Goal: Transaction & Acquisition: Purchase product/service

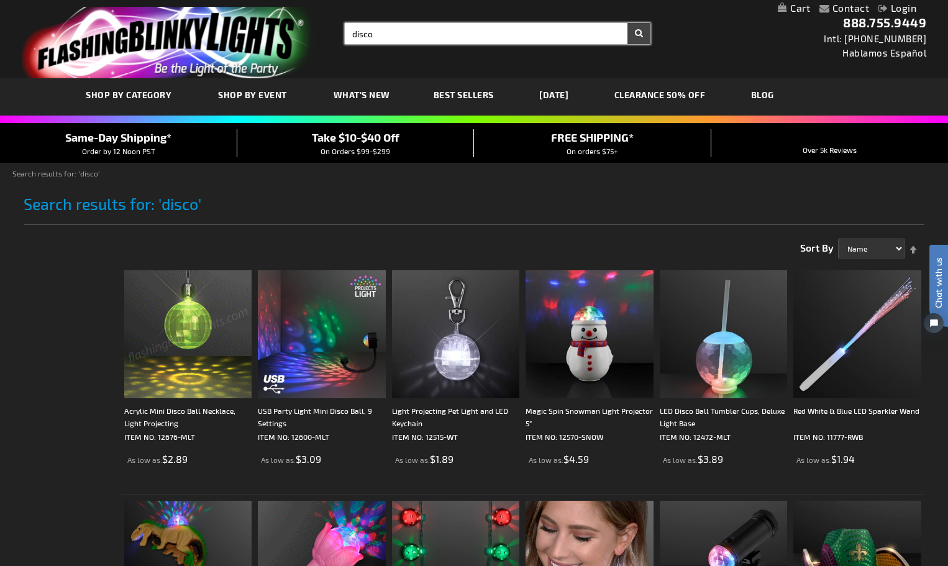
click at [375, 32] on input "disco" at bounding box center [498, 33] width 306 height 21
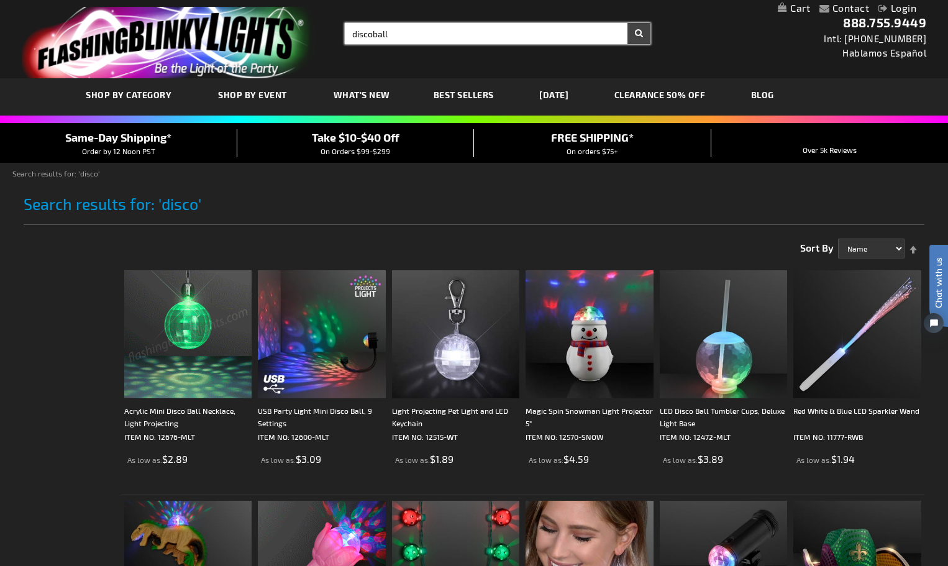
type input "discoball"
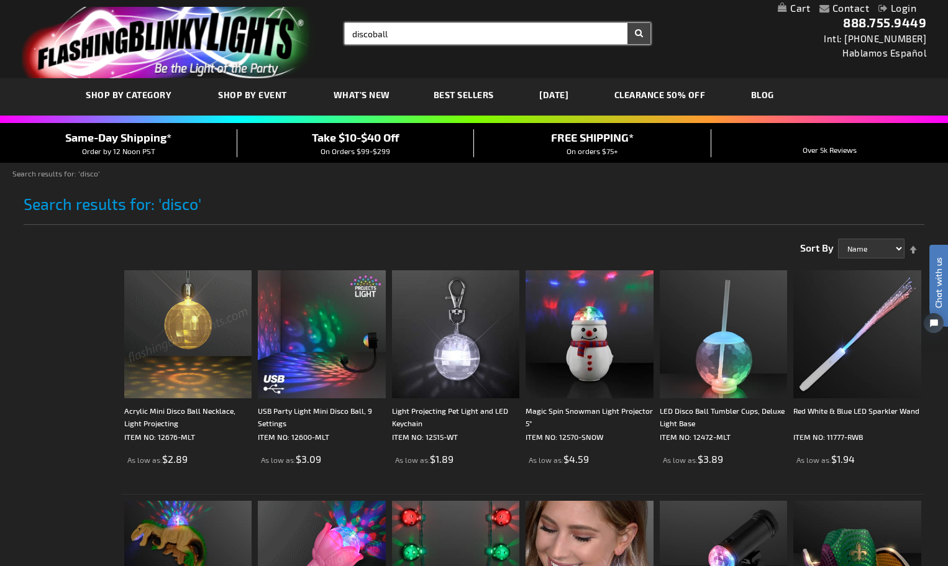
click at [627, 23] on button "Search" at bounding box center [638, 33] width 23 height 21
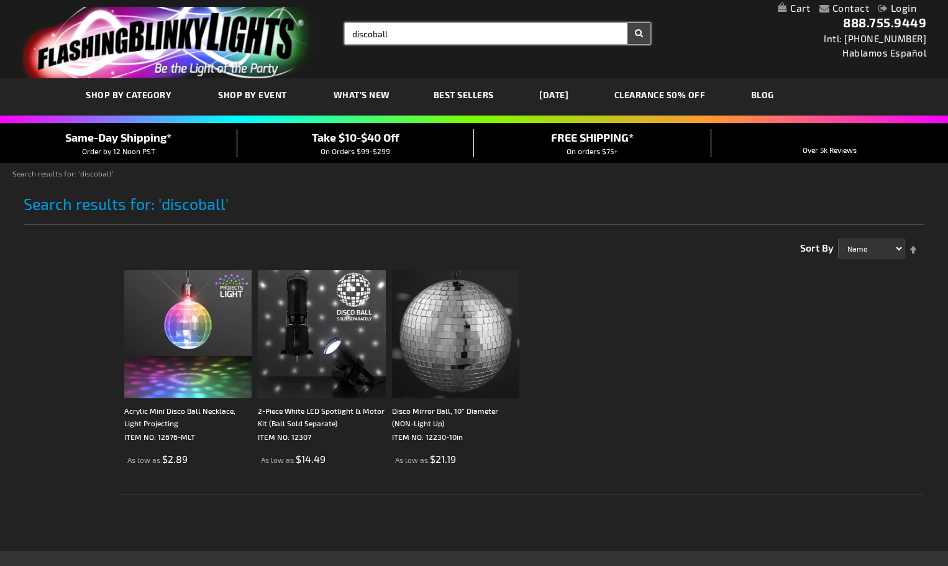
drag, startPoint x: 380, startPoint y: 39, endPoint x: 331, endPoint y: 47, distance: 49.0
click at [331, 47] on div "Toggle Nav Search Search discoball × Search 888.755.9449 Intl: 818-753-8303 Hab…" at bounding box center [474, 39] width 948 height 78
type input "wand"
click at [627, 23] on button "Search" at bounding box center [638, 33] width 23 height 21
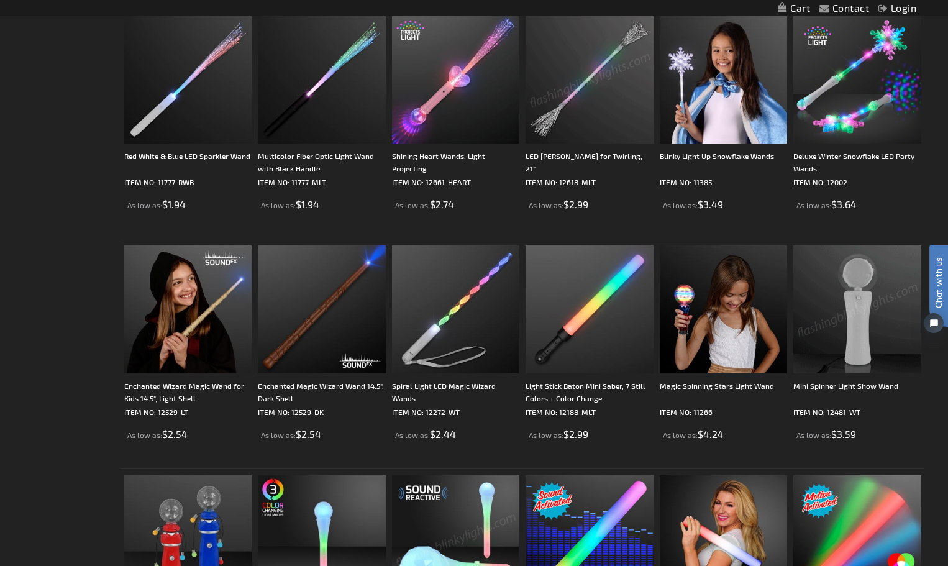
scroll to position [497, 0]
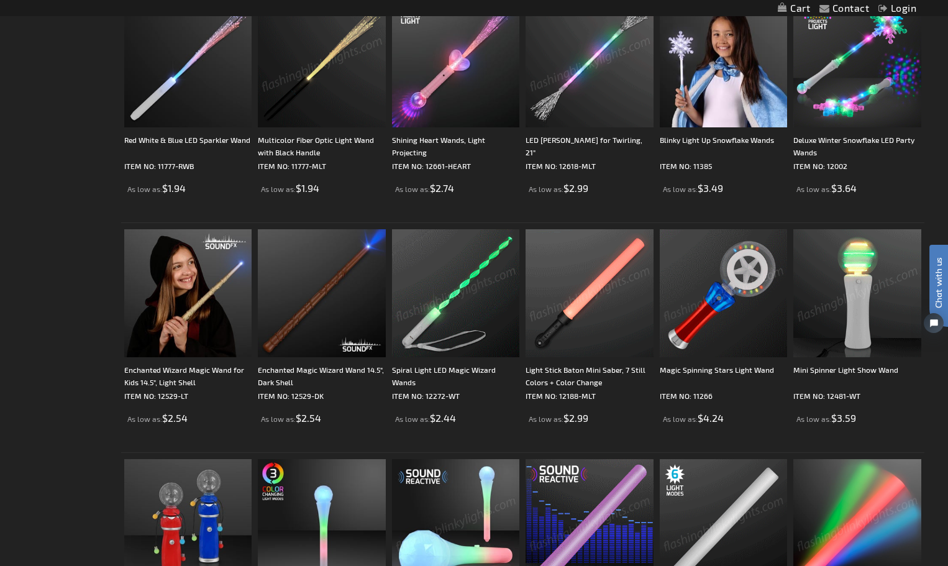
click at [496, 352] on img at bounding box center [456, 293] width 128 height 128
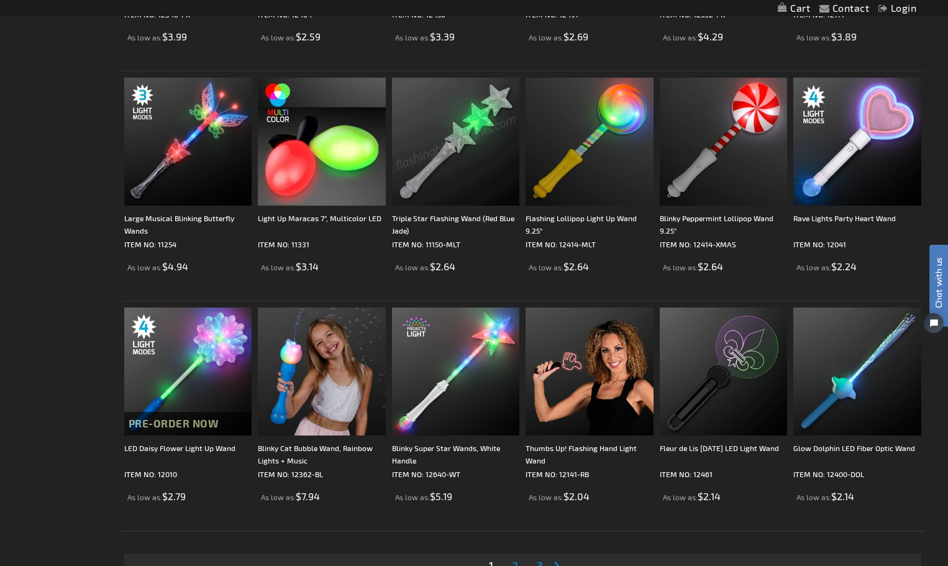
scroll to position [2051, 0]
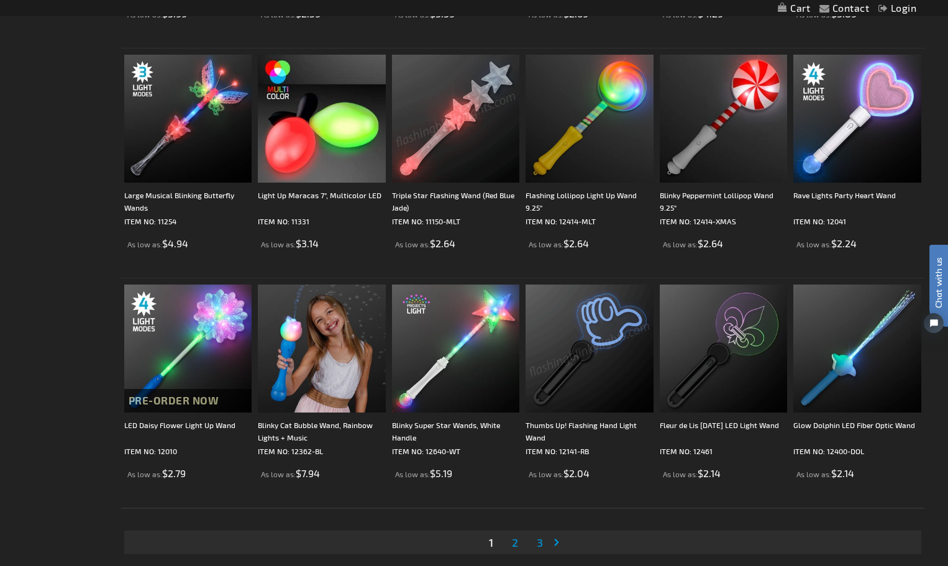
click at [516, 542] on span "2" at bounding box center [515, 542] width 6 height 14
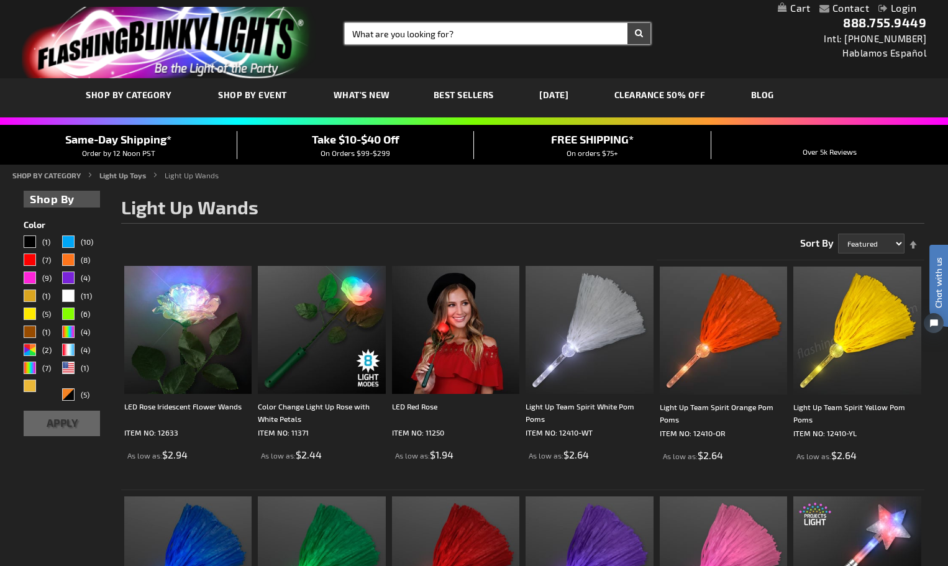
click at [362, 32] on input "Search" at bounding box center [498, 33] width 306 height 21
type input "bracelet"
click at [627, 23] on button "Search" at bounding box center [638, 33] width 23 height 21
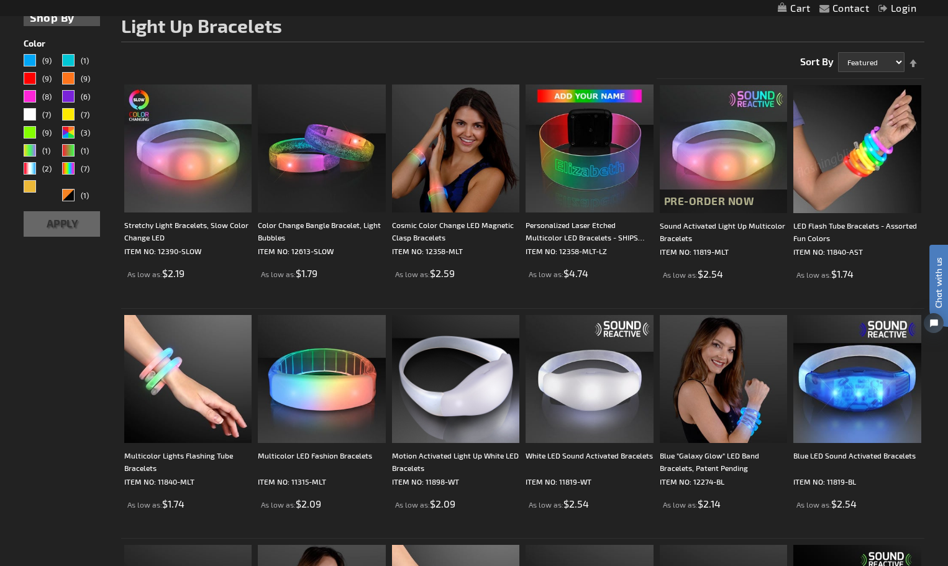
scroll to position [186, 0]
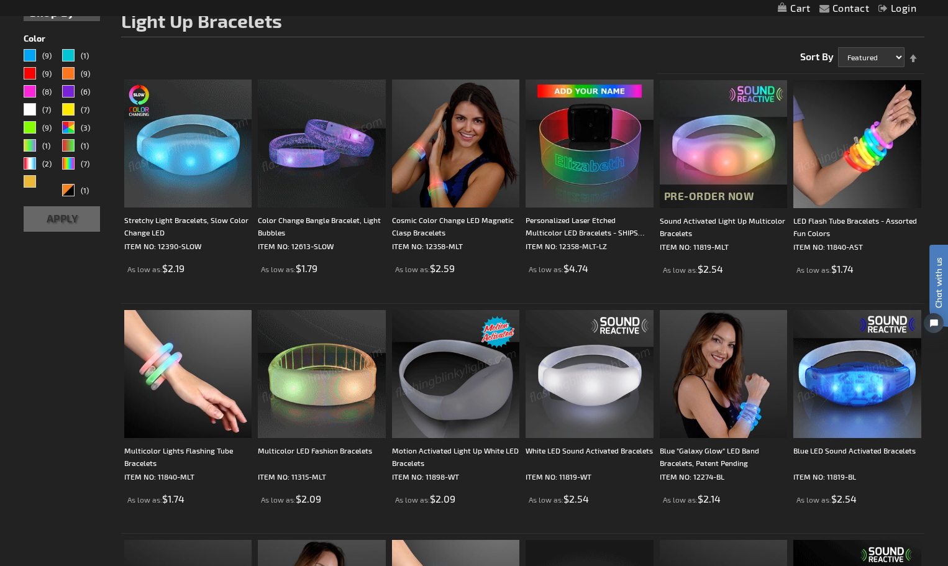
click at [232, 124] on img at bounding box center [188, 144] width 128 height 128
